Goal: Task Accomplishment & Management: Use online tool/utility

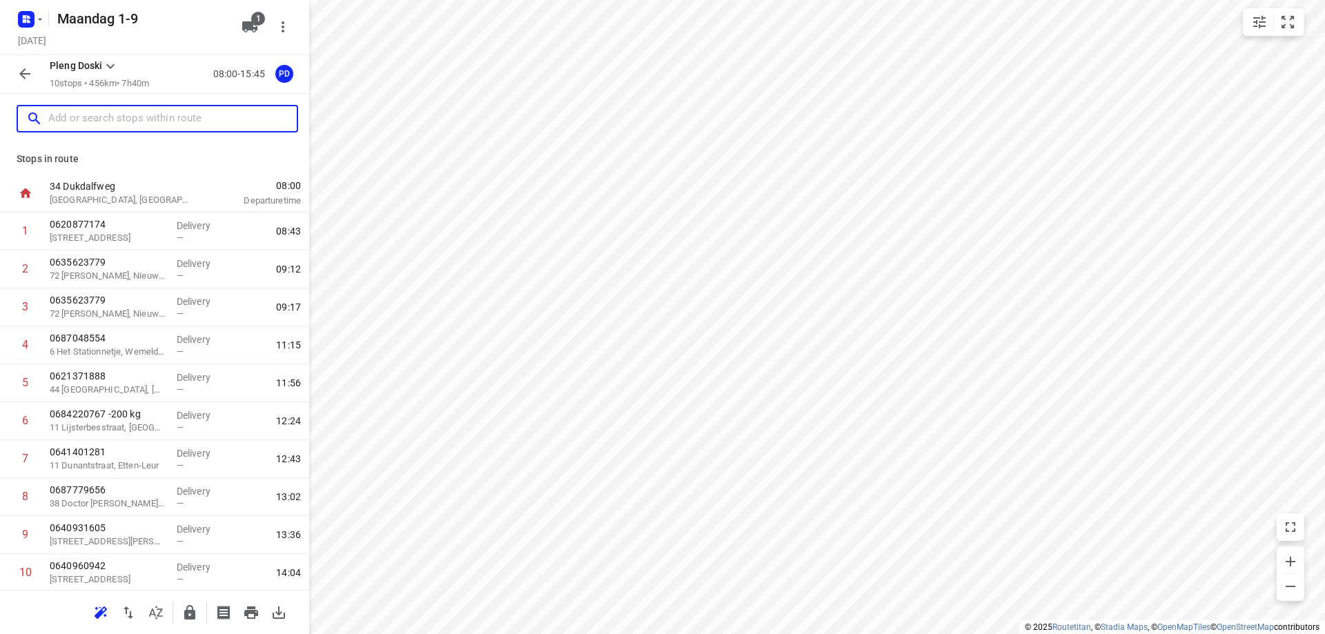
click at [106, 108] on input "text" at bounding box center [172, 118] width 248 height 21
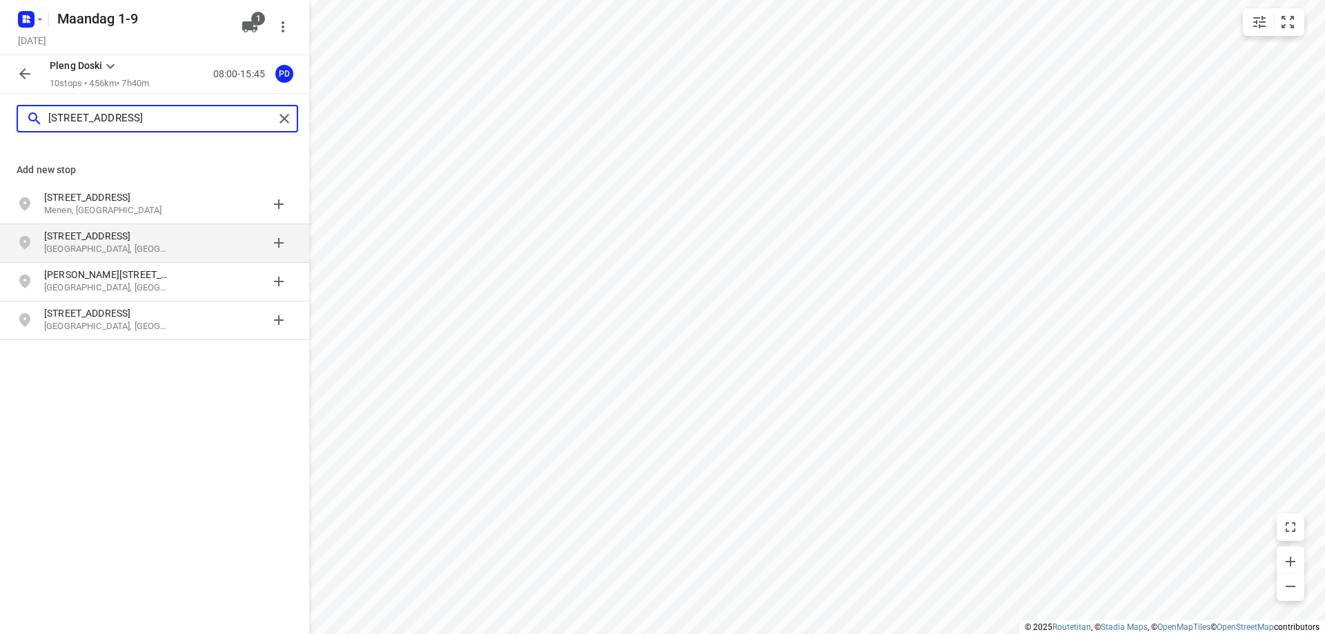
type input "[STREET_ADDRESS]"
click at [124, 245] on p "[GEOGRAPHIC_DATA], [GEOGRAPHIC_DATA]" at bounding box center [107, 249] width 127 height 13
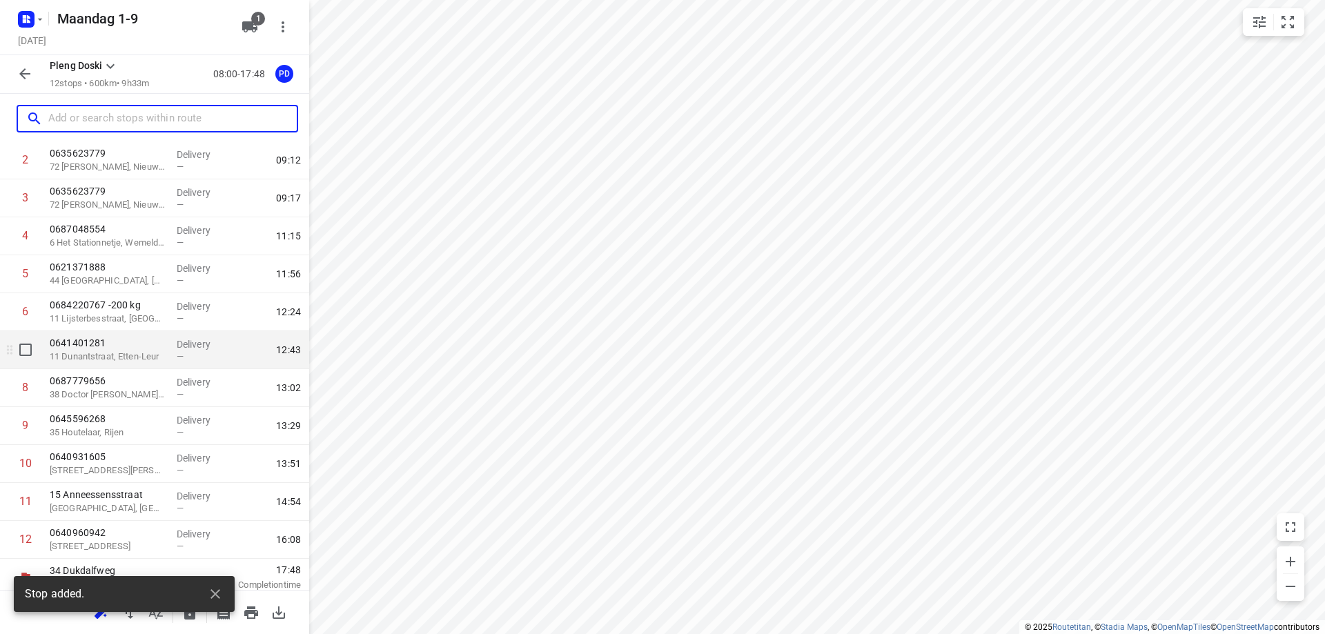
scroll to position [116, 0]
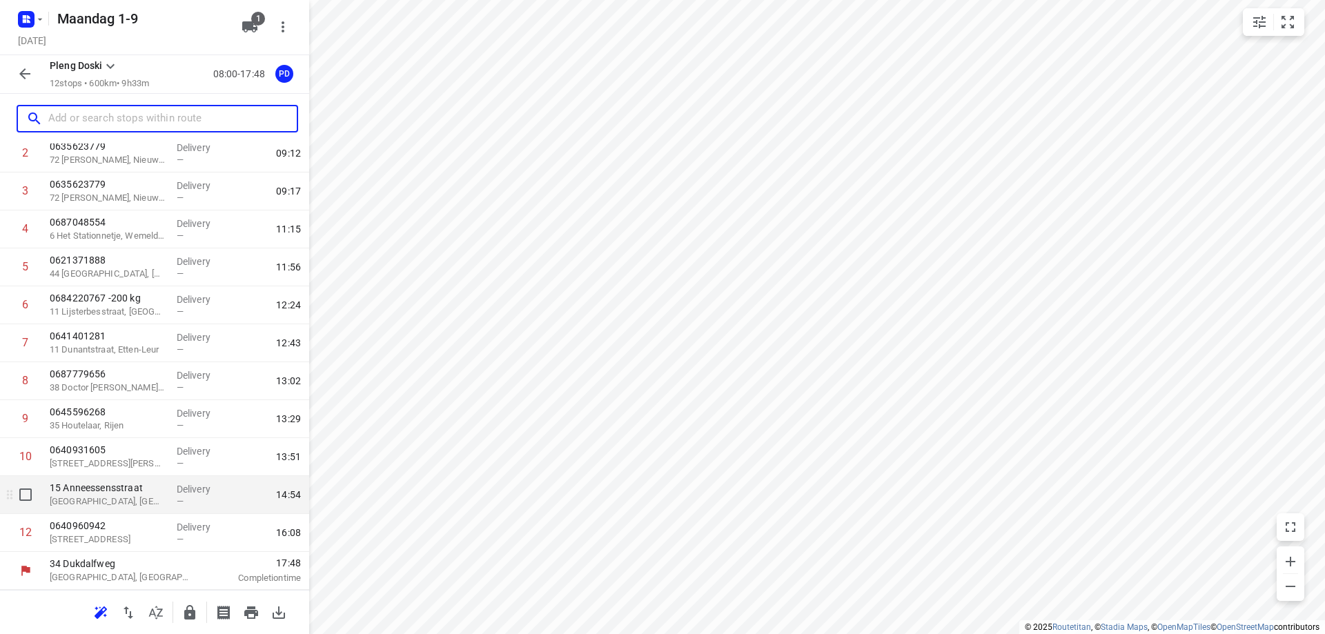
click at [163, 500] on div "[GEOGRAPHIC_DATA], [GEOGRAPHIC_DATA]" at bounding box center [107, 495] width 127 height 38
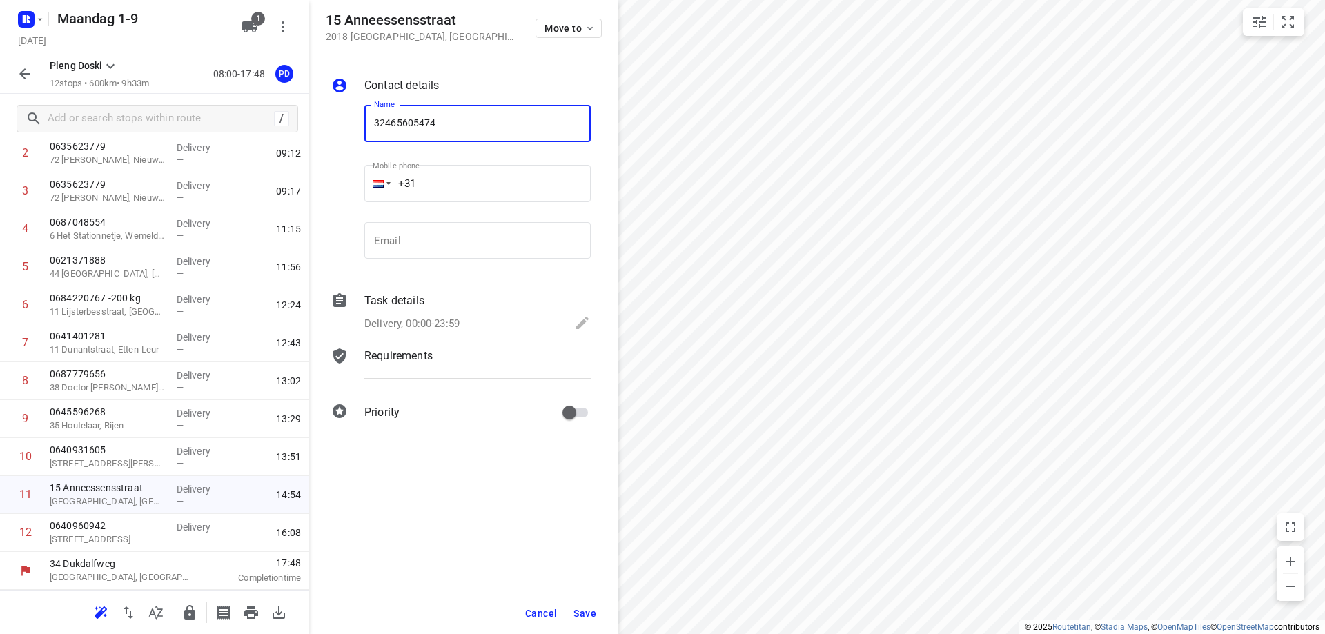
type input "32465605474"
click at [585, 613] on span "Save" at bounding box center [584, 613] width 23 height 11
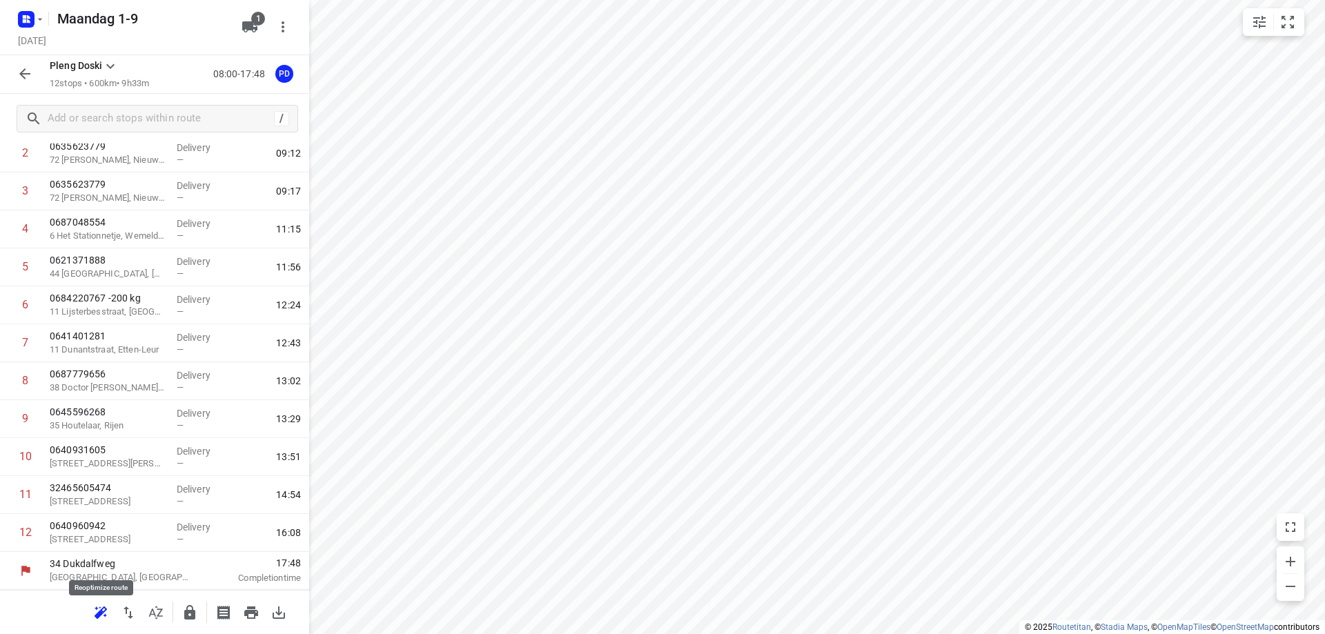
click at [96, 605] on icon "button" at bounding box center [100, 612] width 17 height 17
click at [121, 610] on icon "button" at bounding box center [128, 612] width 17 height 17
click at [253, 609] on icon "button" at bounding box center [251, 612] width 17 height 17
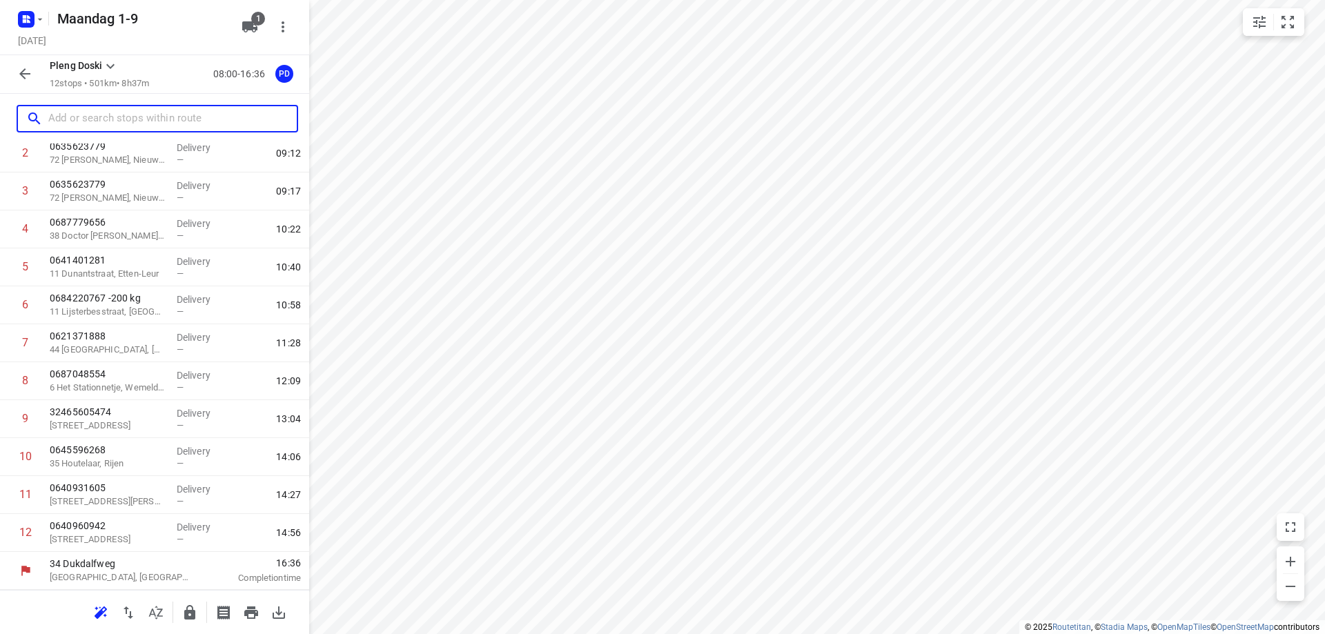
click at [131, 112] on input "text" at bounding box center [172, 118] width 248 height 21
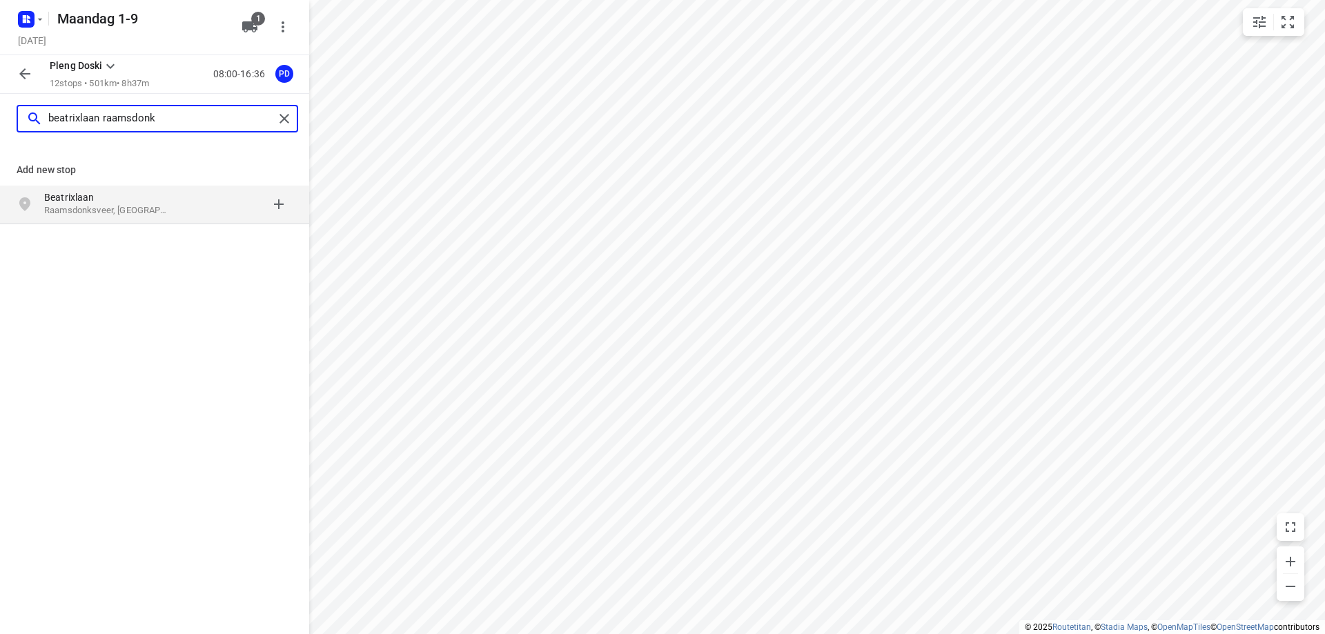
type input "beatrixlaan raamsdonk"
click at [135, 205] on p "Raamsdonksveer, [GEOGRAPHIC_DATA]" at bounding box center [107, 210] width 127 height 13
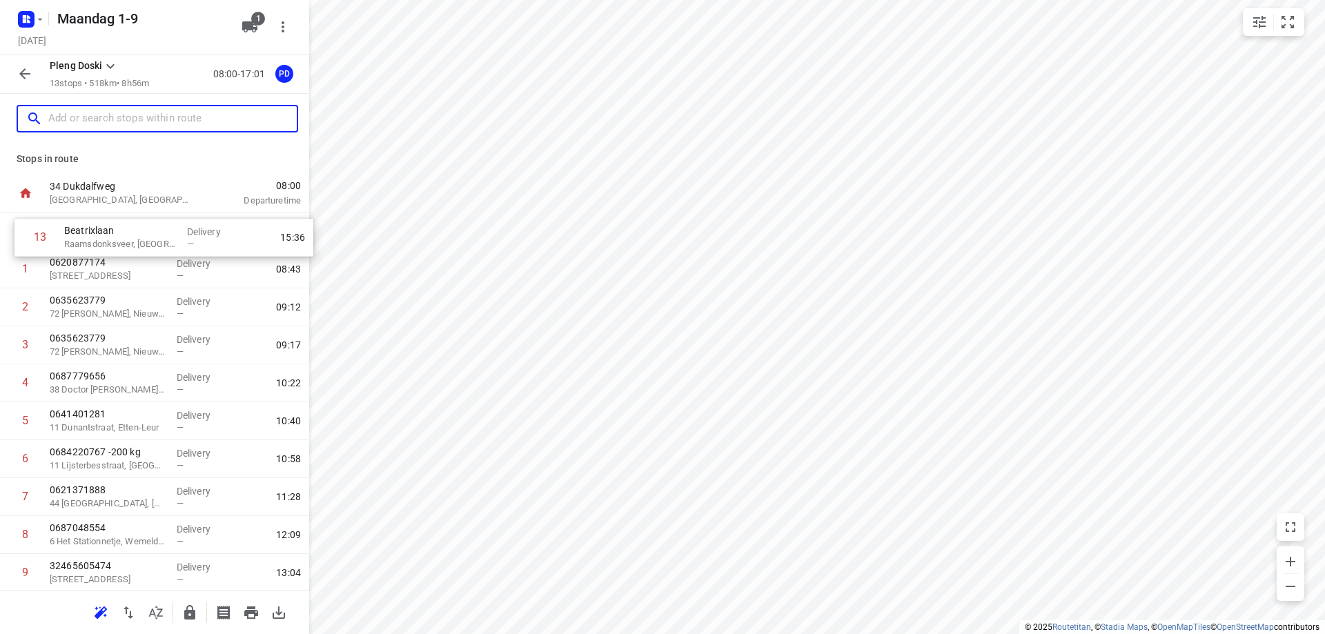
drag, startPoint x: 125, startPoint y: 535, endPoint x: 139, endPoint y: 232, distance: 303.2
click at [139, 232] on div "1 0620877174 [STREET_ADDRESS] Delivery — 08:43 2 0635623779 72 Bertus Aafjeshov…" at bounding box center [154, 458] width 309 height 493
drag, startPoint x: 123, startPoint y: 238, endPoint x: 126, endPoint y: 264, distance: 25.6
click at [126, 264] on div "1 Beatrixlaan Raamsdonksveer, [GEOGRAPHIC_DATA] Delivery — 09:18 2 0620877174 1…" at bounding box center [154, 458] width 309 height 493
